Goal: Find specific fact: Find contact information

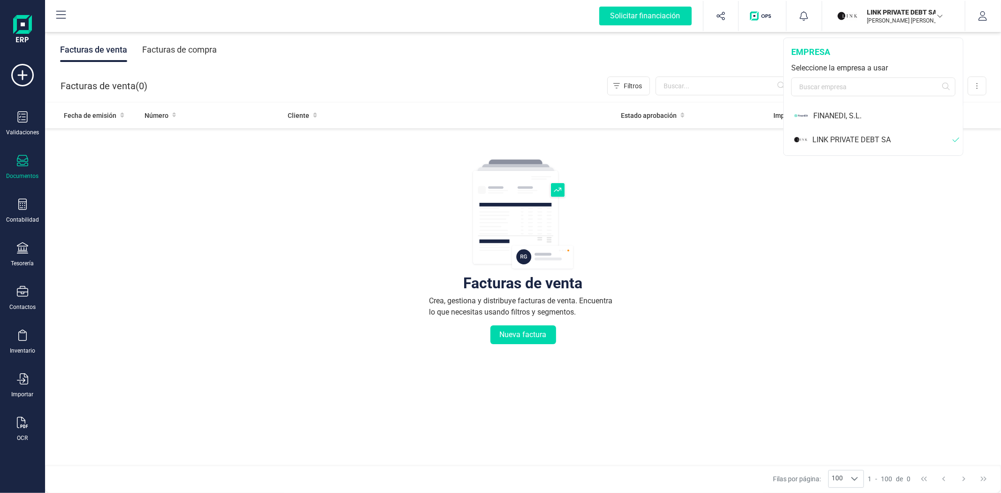
click at [871, 123] on div "FINANEDI, S.L." at bounding box center [874, 116] width 178 height 24
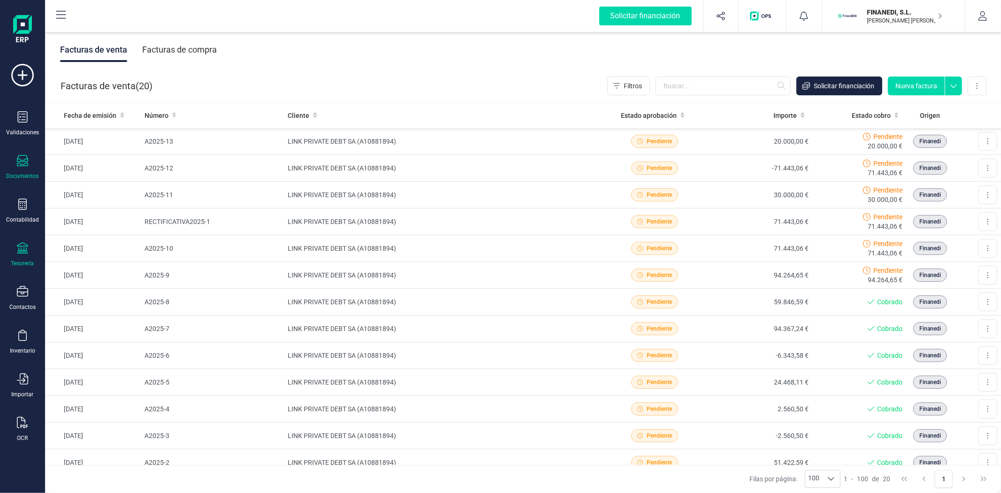
click at [26, 251] on icon at bounding box center [22, 247] width 11 height 11
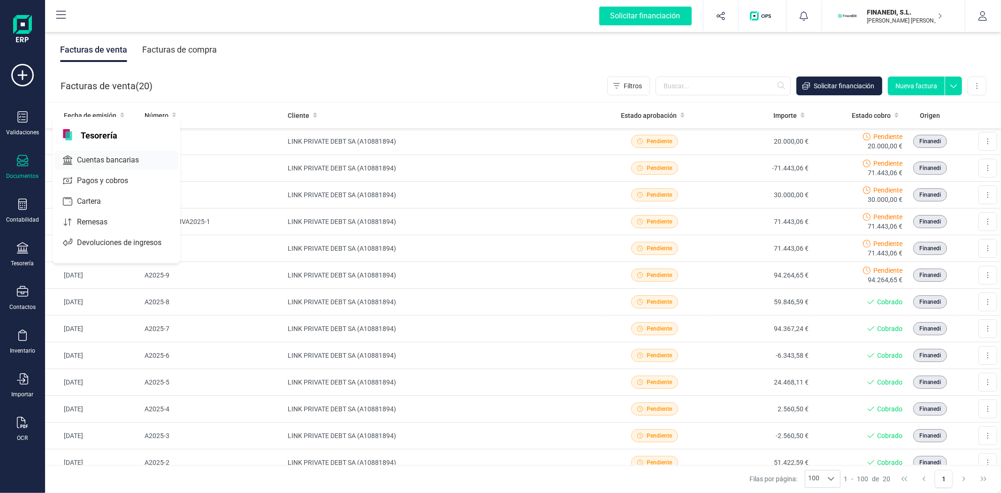
click at [101, 163] on span "Cuentas bancarias" at bounding box center [114, 159] width 83 height 11
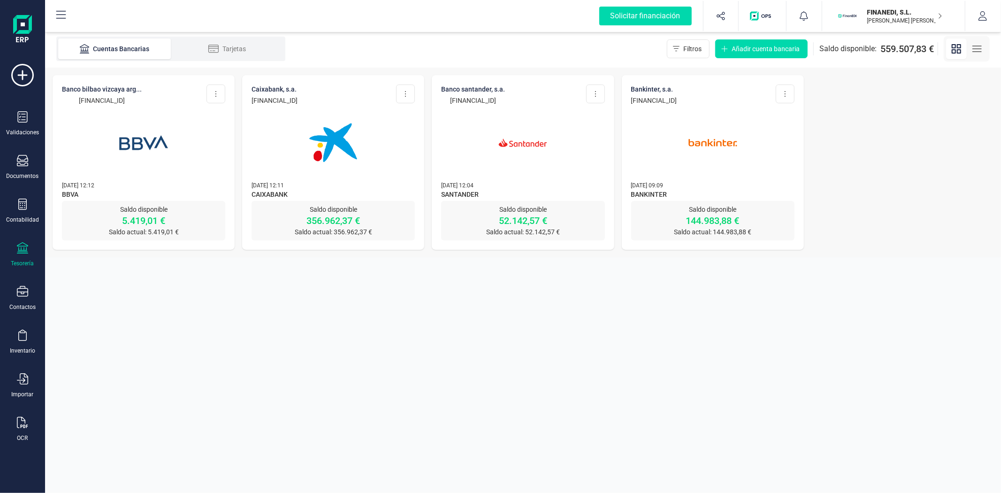
click at [505, 99] on p "[FINANCIAL_ID]" at bounding box center [473, 100] width 64 height 9
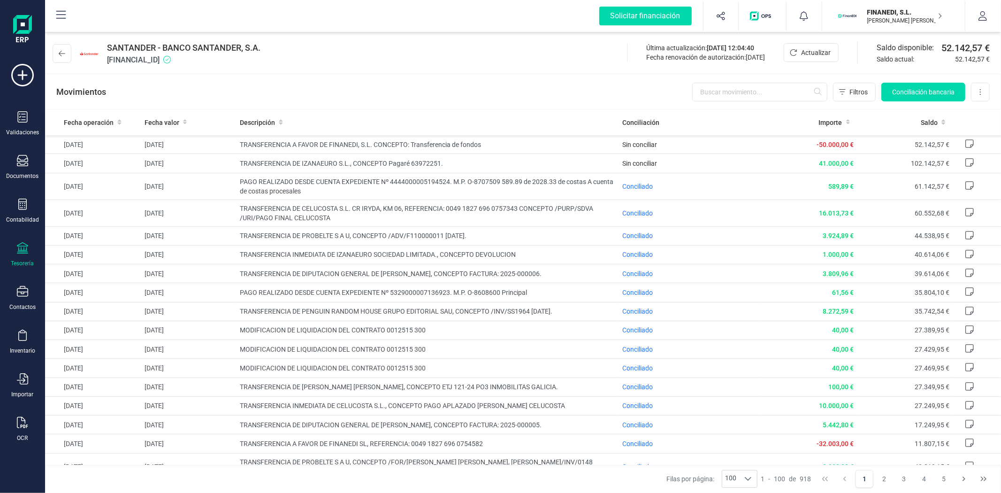
drag, startPoint x: 208, startPoint y: 59, endPoint x: 97, endPoint y: 63, distance: 110.8
click at [97, 63] on div "SANTANDER - BANCO SANTANDER, S.A. [FINANCIAL_ID]" at bounding box center [159, 53] width 212 height 24
copy div "SANTANDER - BANCO SANTANDER, S.A. [FINANCIAL_ID]"
click at [439, 62] on div "SANTANDER - BANCO SANTANDER, S.A. [FINANCIAL_ID] Última actualización: [DATE] 1…" at bounding box center [523, 51] width 956 height 43
click at [369, 81] on div "Movimientos Filtros Conciliación bancaria Descargar Excel Eliminar cuenta" at bounding box center [523, 92] width 956 height 34
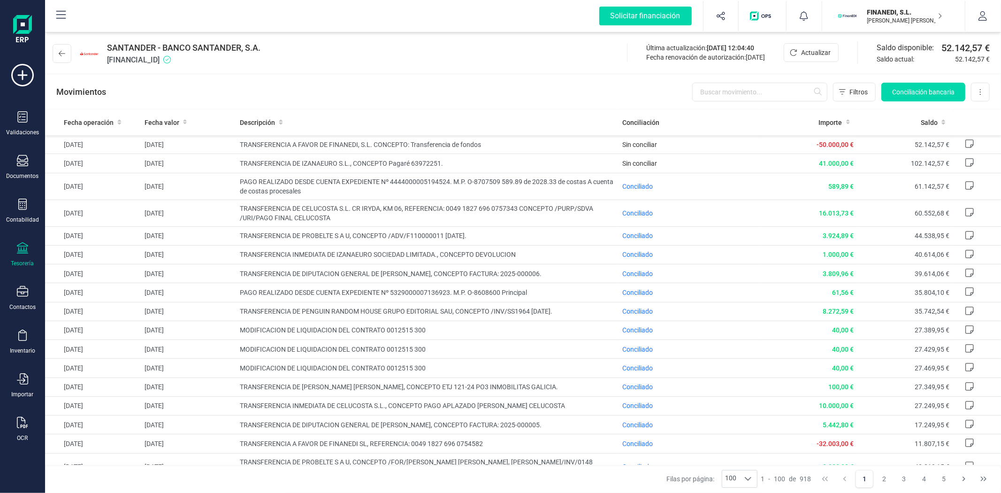
drag, startPoint x: 475, startPoint y: 88, endPoint x: 464, endPoint y: 86, distance: 11.3
click at [473, 87] on div "Movimientos Filtros Conciliación bancaria Descargar Excel Eliminar cuenta" at bounding box center [523, 92] width 956 height 34
